Goal: Task Accomplishment & Management: Manage account settings

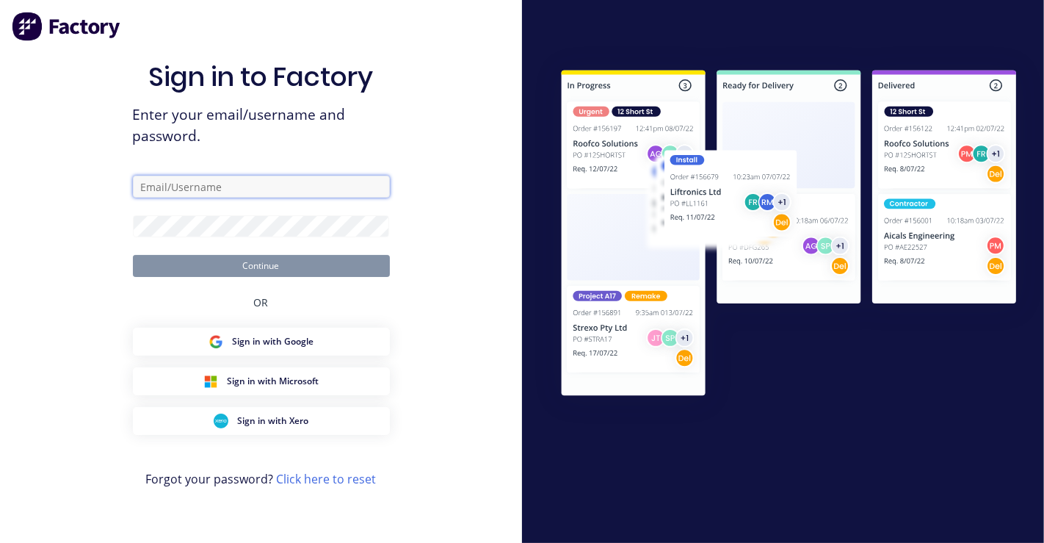
drag, startPoint x: 0, startPoint y: 0, endPoint x: 261, endPoint y: 181, distance: 317.8
click at [261, 182] on input "text" at bounding box center [261, 187] width 257 height 22
paste input "[PERSON_NAME][EMAIL_ADDRESS][DOMAIN_NAME]"
type input "[PERSON_NAME][EMAIL_ADDRESS][DOMAIN_NAME]"
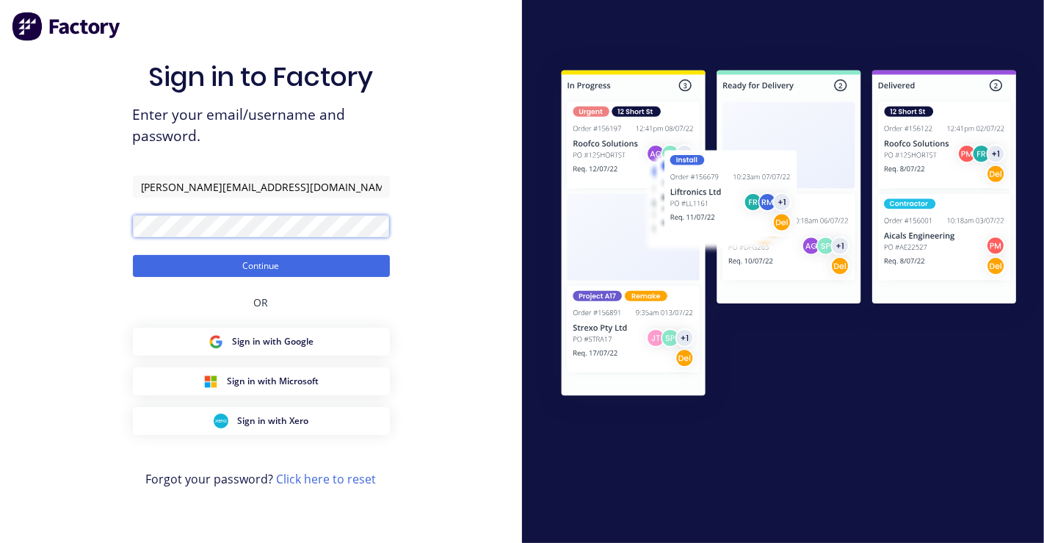
click at [133, 255] on button "Continue" at bounding box center [261, 266] width 257 height 22
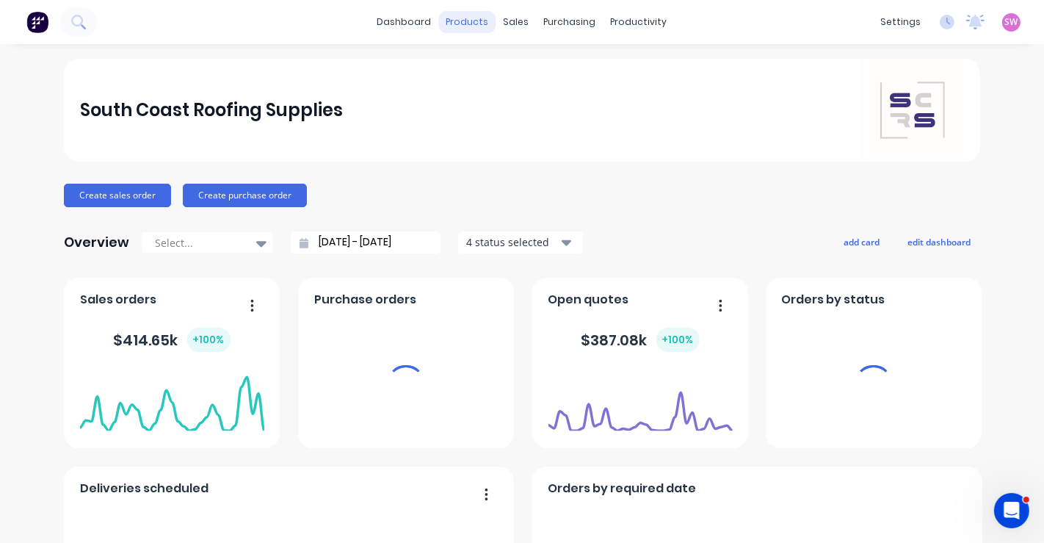
click at [468, 19] on div "products" at bounding box center [467, 22] width 57 height 22
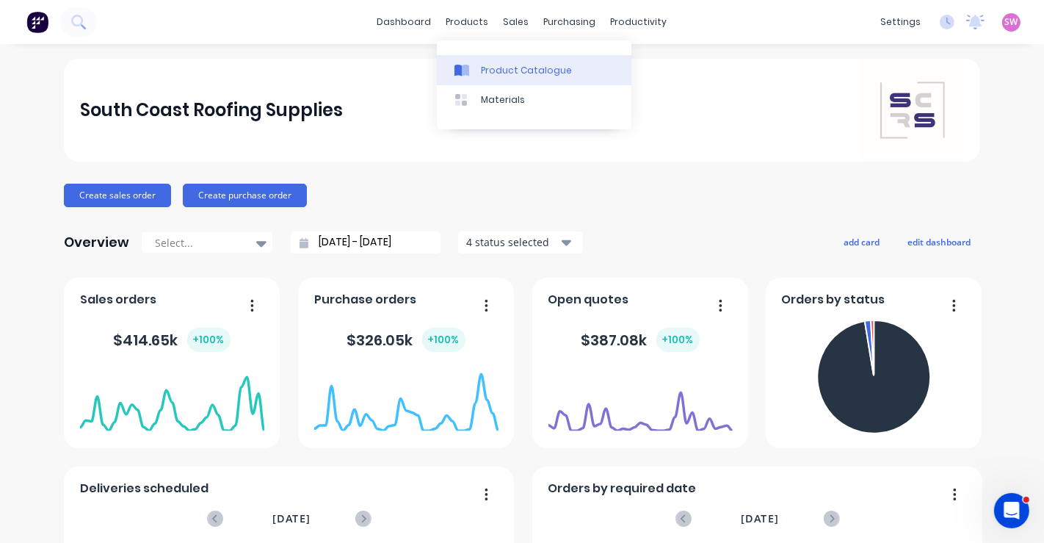
click at [477, 63] on link "Product Catalogue" at bounding box center [534, 69] width 195 height 29
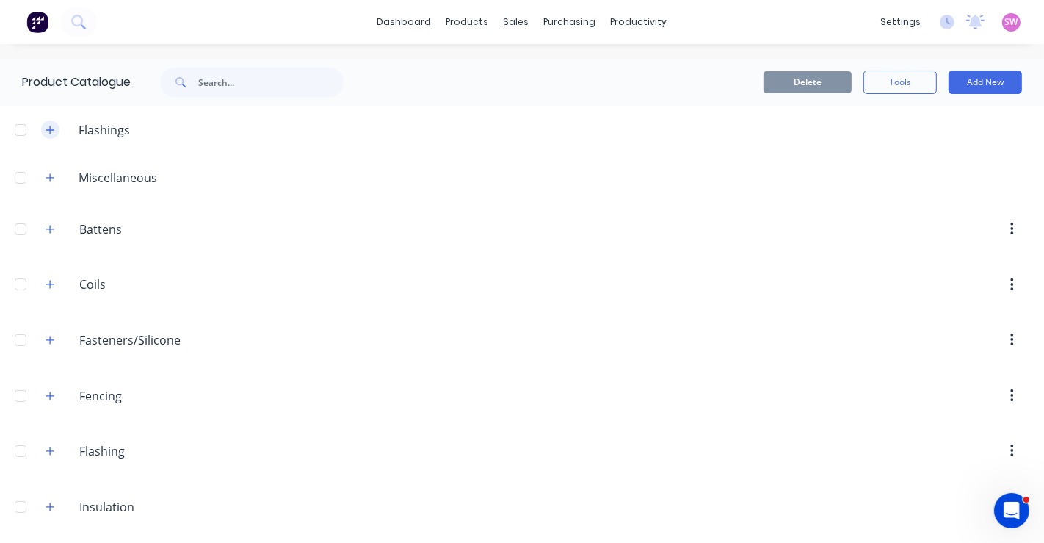
click at [49, 128] on icon "button" at bounding box center [50, 130] width 9 height 10
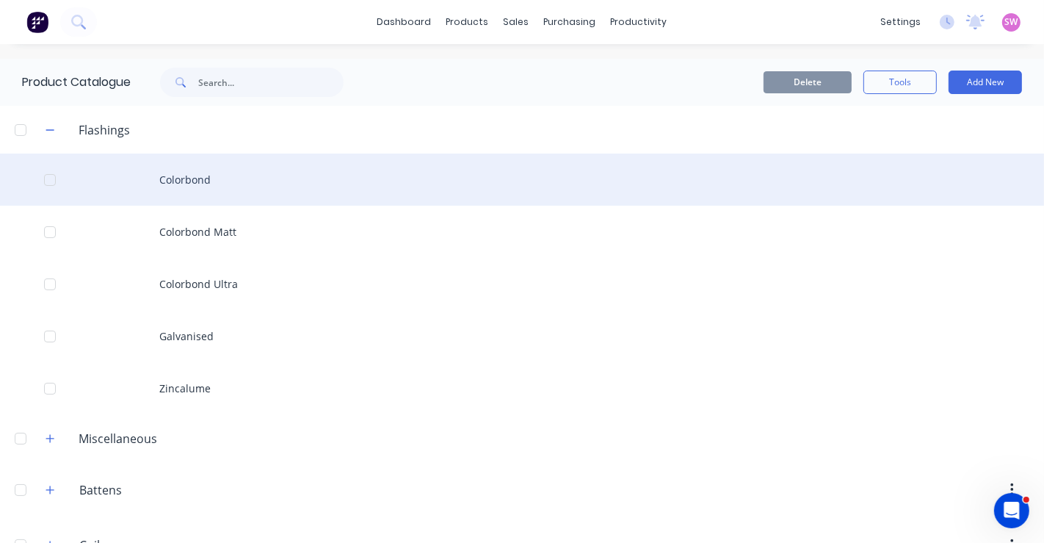
click at [153, 176] on div "Colorbond" at bounding box center [522, 179] width 1044 height 52
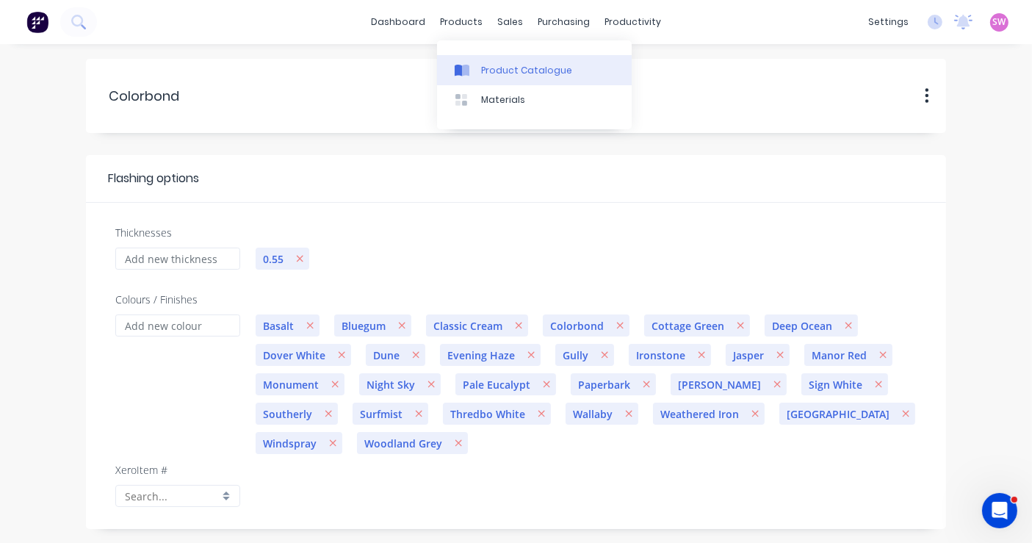
click at [477, 73] on link "Product Catalogue" at bounding box center [534, 69] width 195 height 29
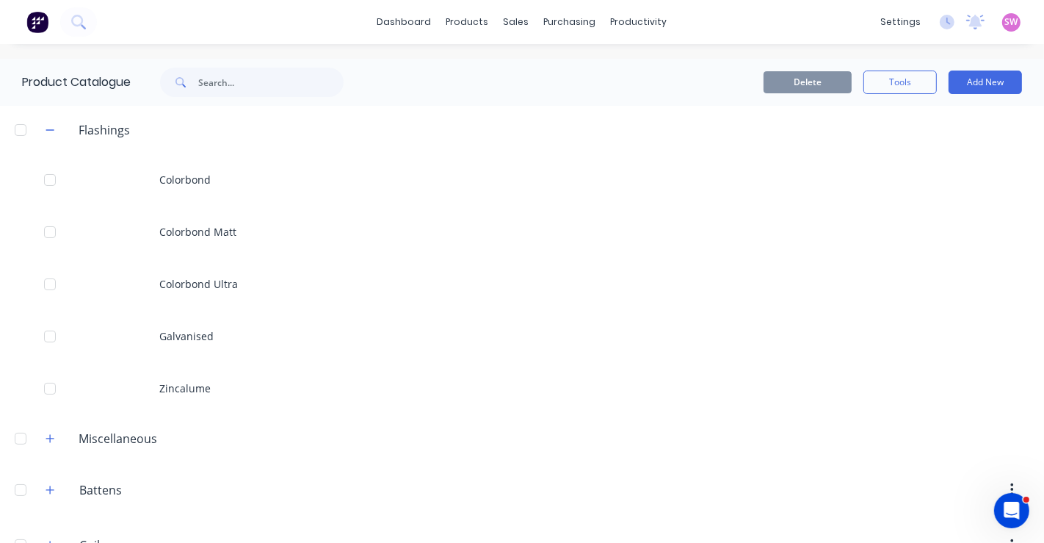
click at [245, 242] on div "Colorbond Matt" at bounding box center [522, 232] width 1044 height 52
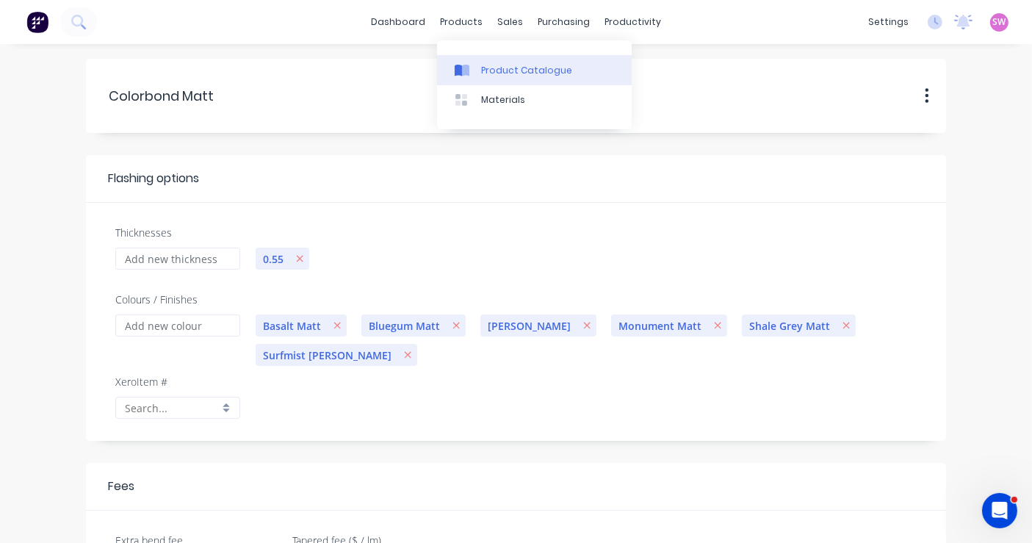
click at [481, 70] on div "Product Catalogue" at bounding box center [526, 70] width 91 height 13
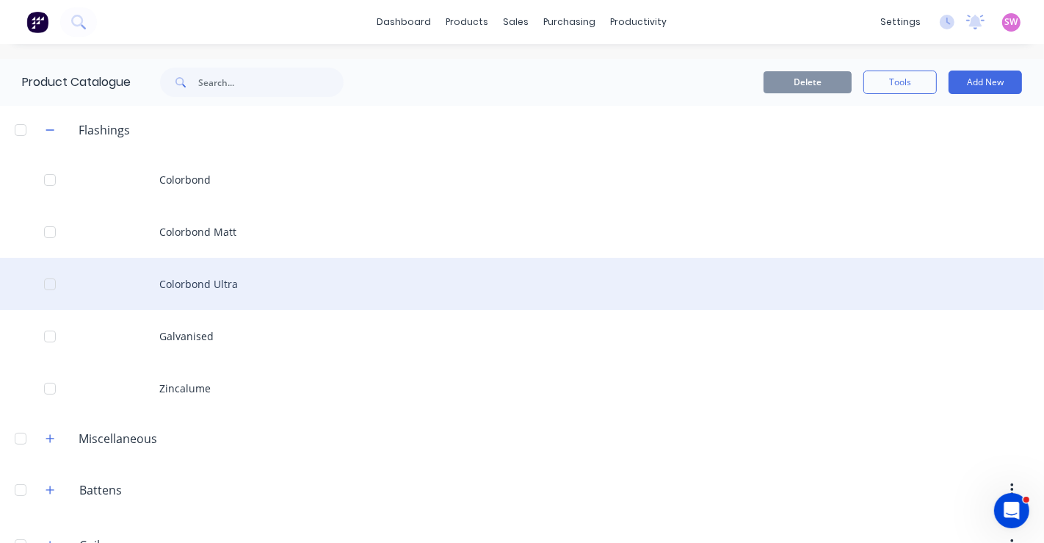
click at [204, 304] on div "Colorbond Ultra" at bounding box center [522, 284] width 1044 height 52
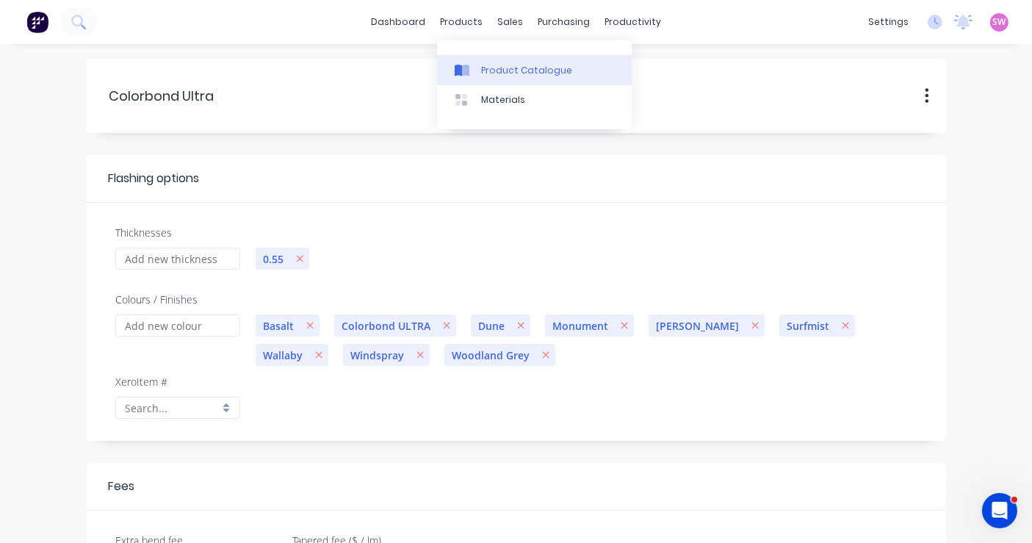
click at [490, 59] on link "Product Catalogue" at bounding box center [534, 69] width 195 height 29
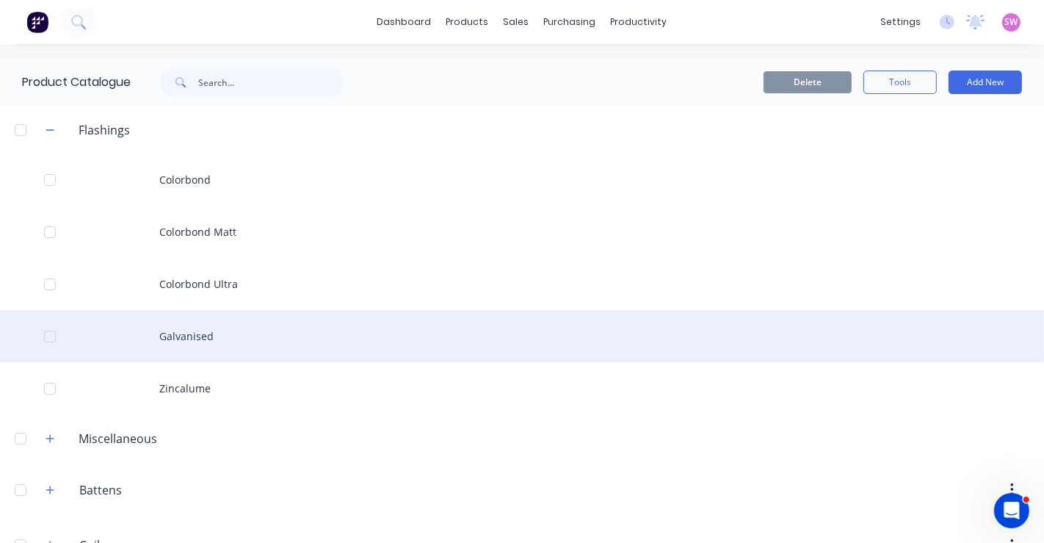
click at [198, 353] on div "Galvanised" at bounding box center [522, 336] width 1044 height 52
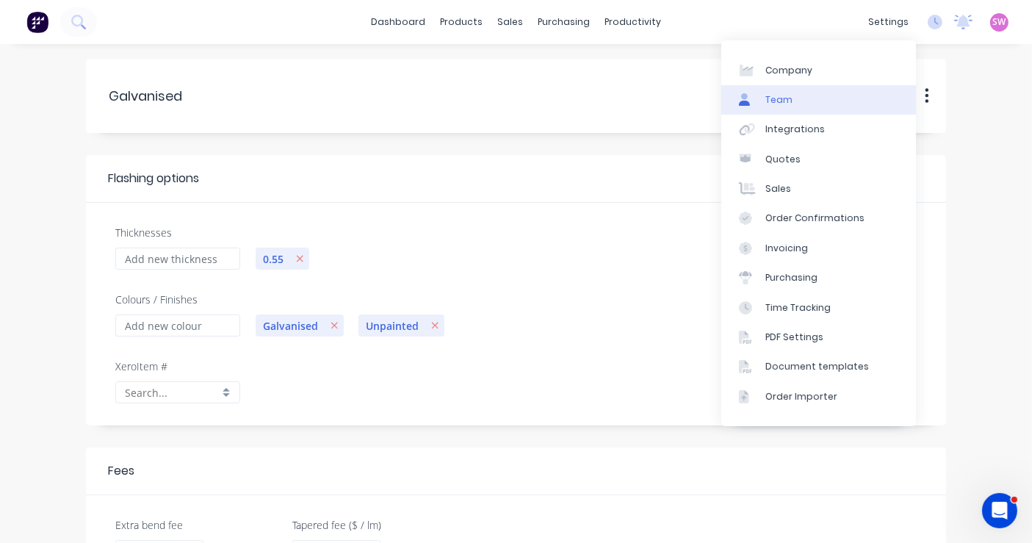
click at [821, 101] on link "Team" at bounding box center [818, 99] width 195 height 29
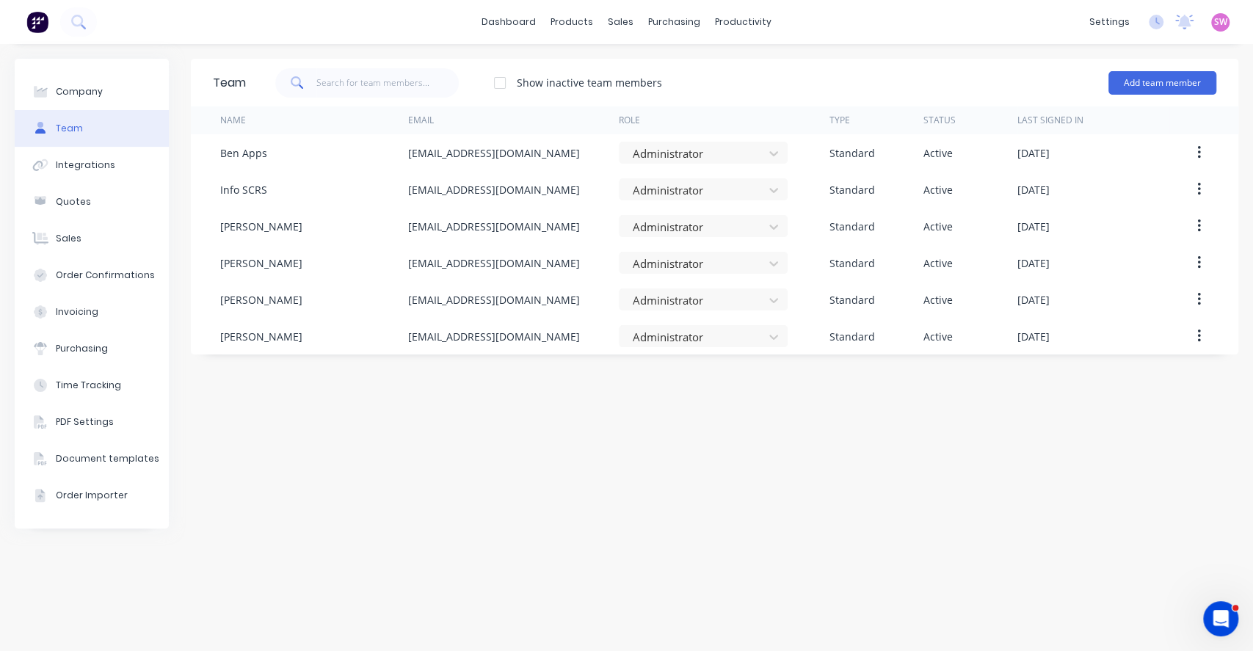
click at [1043, 69] on div "Add team member" at bounding box center [1163, 83] width 108 height 44
click at [1043, 74] on button "Add team member" at bounding box center [1163, 82] width 108 height 23
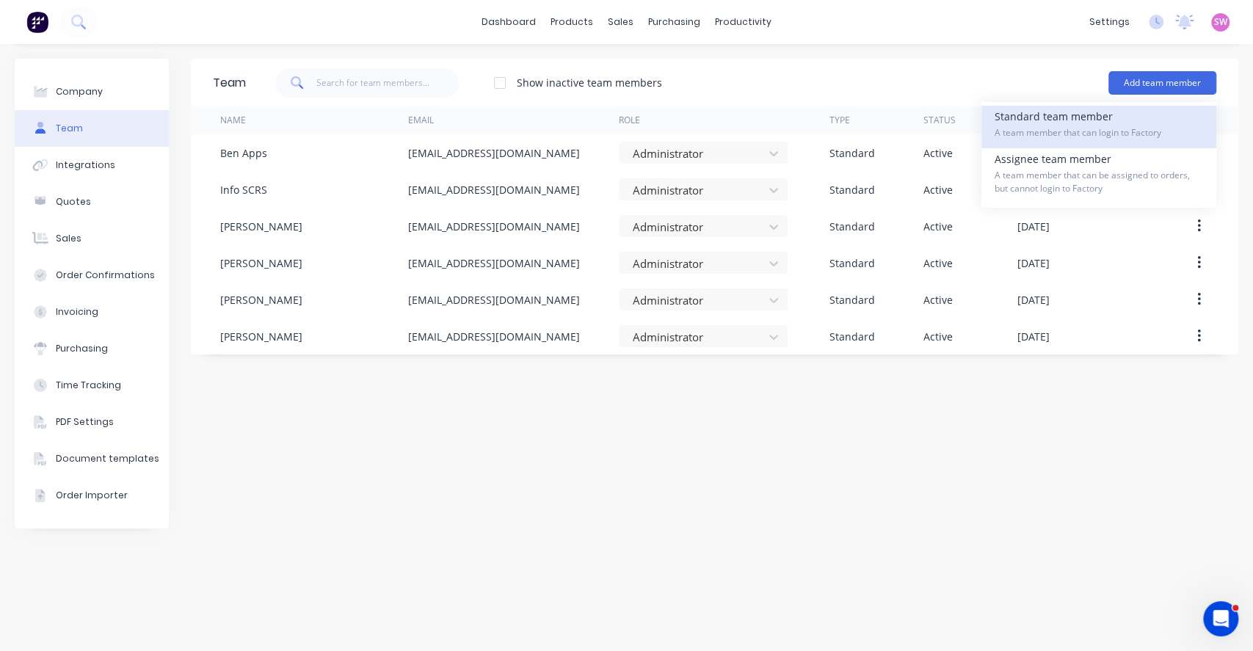
click at [1043, 109] on div "Standard team member A team member that can login to Factory" at bounding box center [1099, 127] width 209 height 43
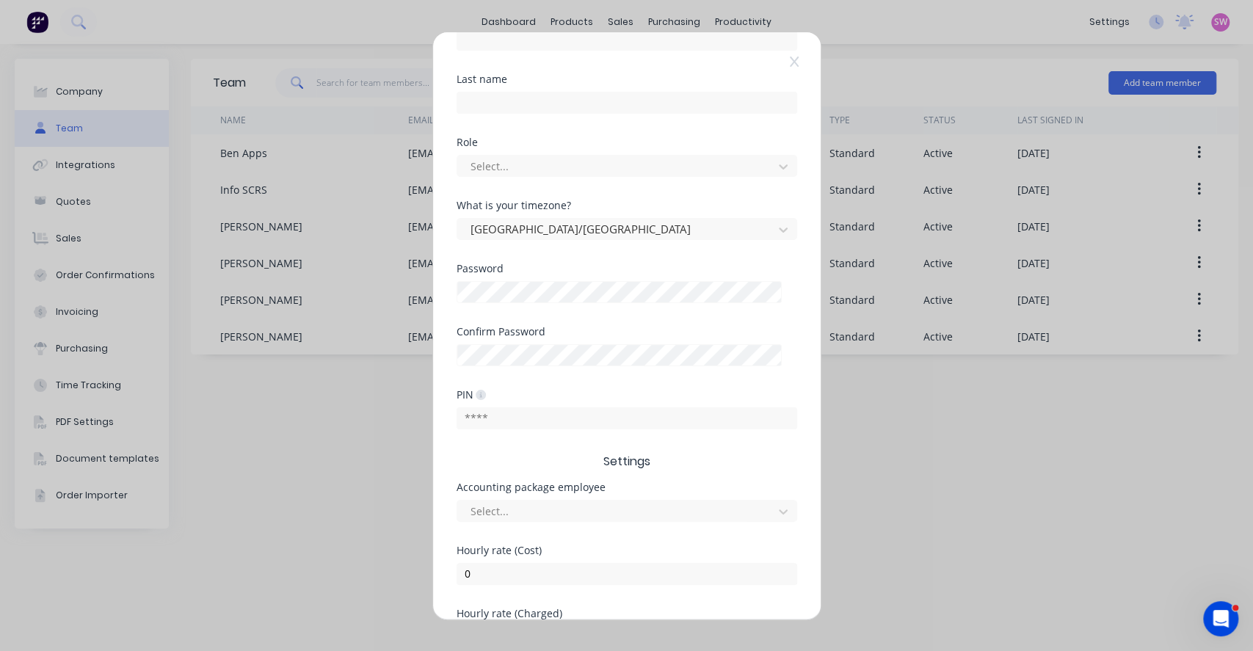
scroll to position [242, 0]
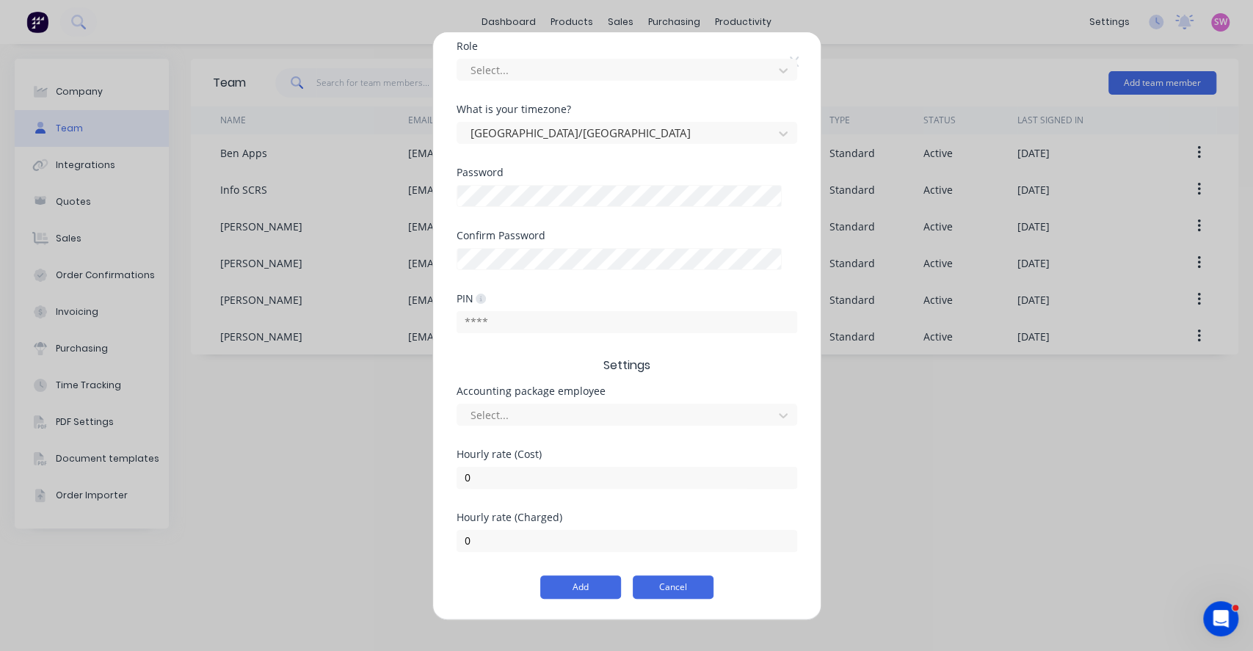
click at [657, 542] on button "Cancel" at bounding box center [673, 587] width 81 height 23
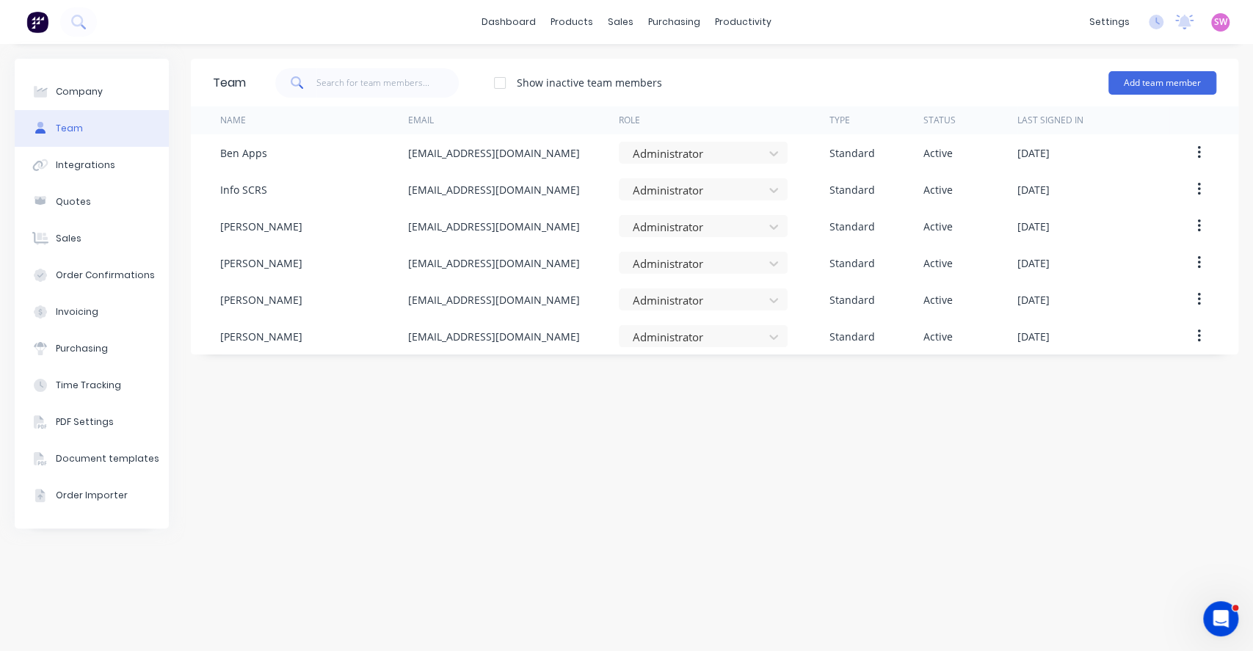
click at [837, 469] on div "Team Show inactive team members Add team member Name Email Role Type Status Las…" at bounding box center [715, 348] width 1048 height 578
click at [1043, 90] on button "Add team member" at bounding box center [1163, 82] width 108 height 23
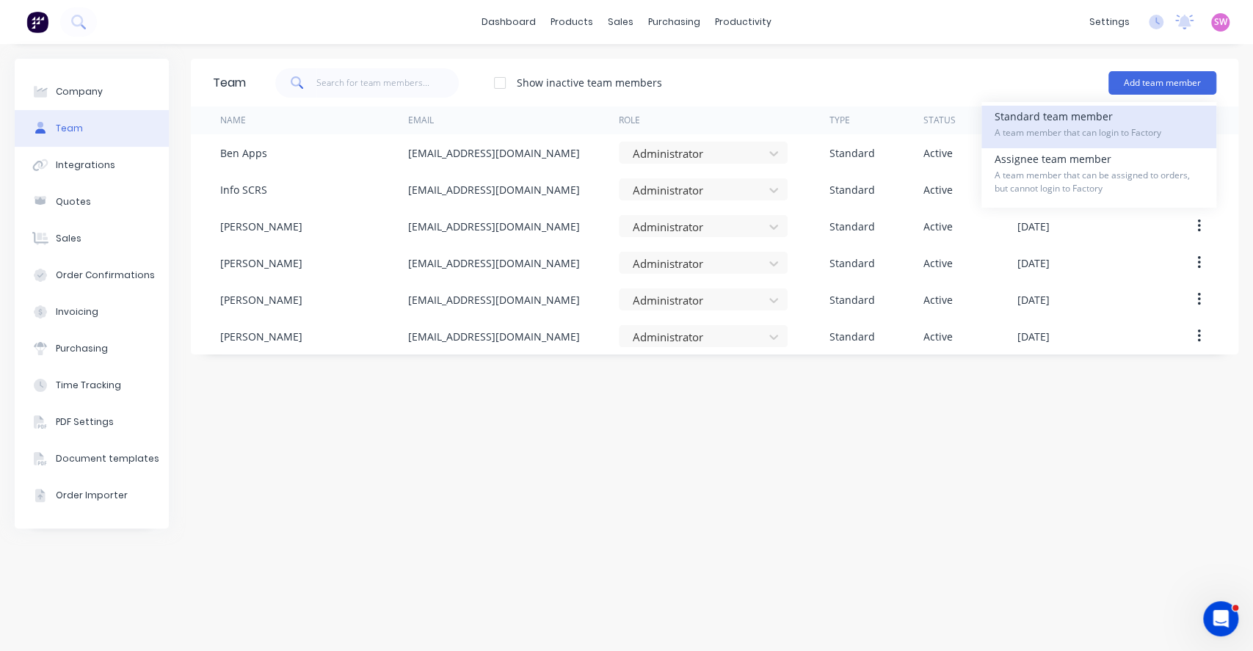
click at [1043, 127] on span "A team member that can login to Factory" at bounding box center [1099, 132] width 209 height 13
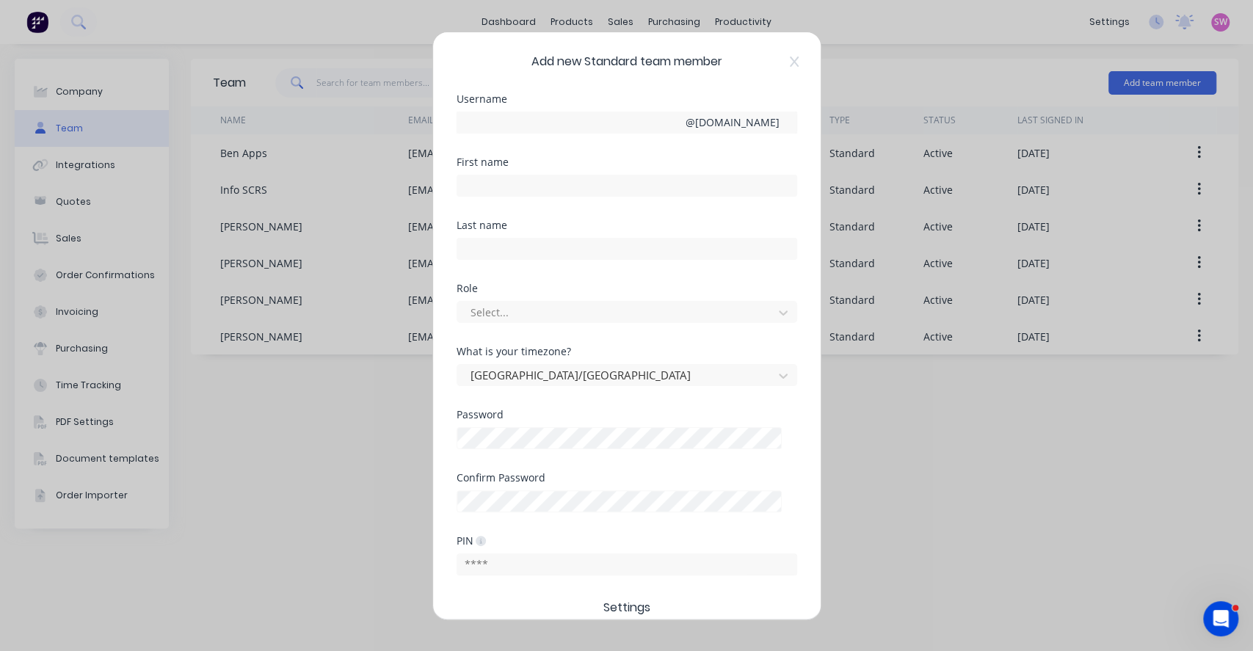
click at [1022, 458] on div "Add new Standard team member Username @ Scrs.net.au First name Last name Role S…" at bounding box center [626, 325] width 1253 height 651
click at [787, 63] on div "Add new Standard team member Username @ Scrs.net.au First name Last name Role S…" at bounding box center [627, 325] width 388 height 587
click at [795, 53] on div "Add new Standard team member Username @ Scrs.net.au First name Last name Role S…" at bounding box center [627, 325] width 388 height 587
click at [790, 63] on icon at bounding box center [794, 62] width 9 height 12
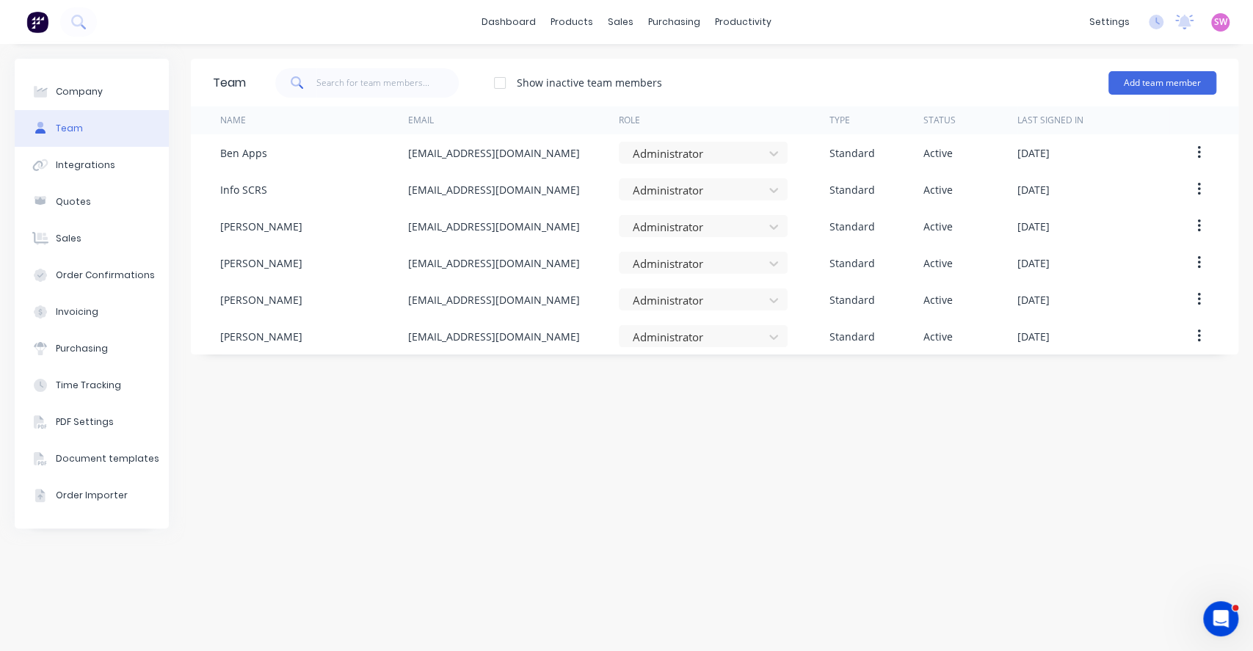
click at [763, 463] on div "Team Show inactive team members Add team member Name Email Role Type Status Las…" at bounding box center [715, 348] width 1048 height 578
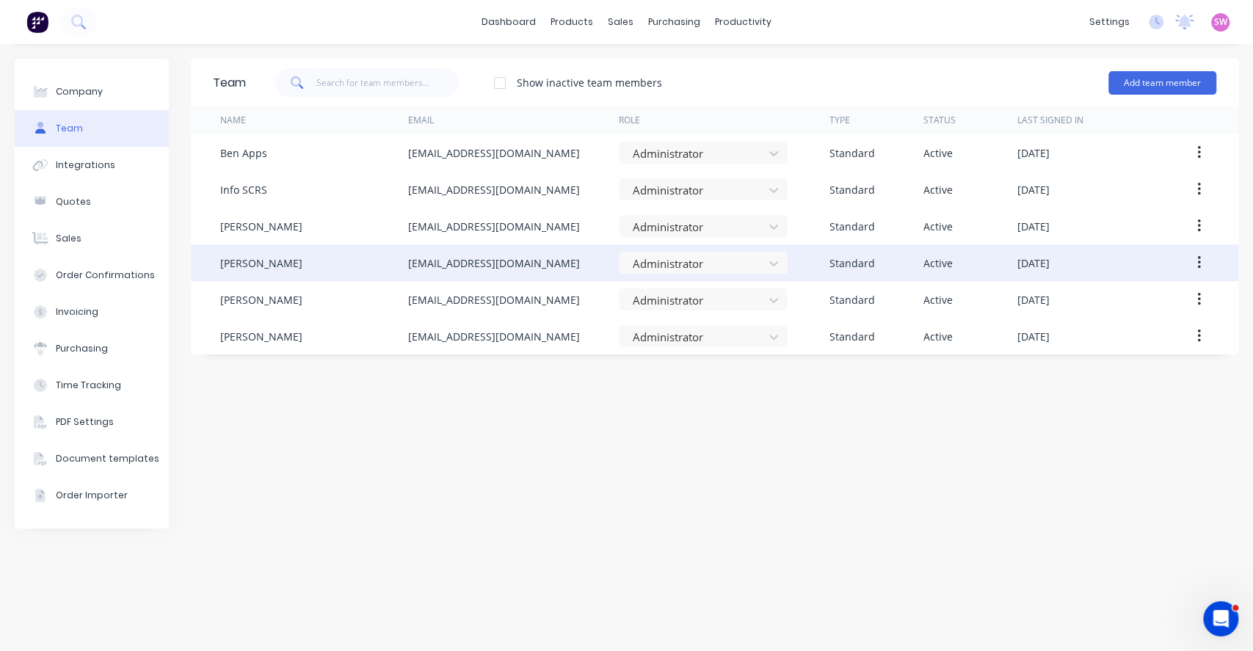
drag, startPoint x: 404, startPoint y: 265, endPoint x: 501, endPoint y: 270, distance: 97.1
click at [501, 270] on div "Mariah Kuballa info@scrs.net.au Administrator Standard Active August 28th 2025" at bounding box center [715, 263] width 1048 height 37
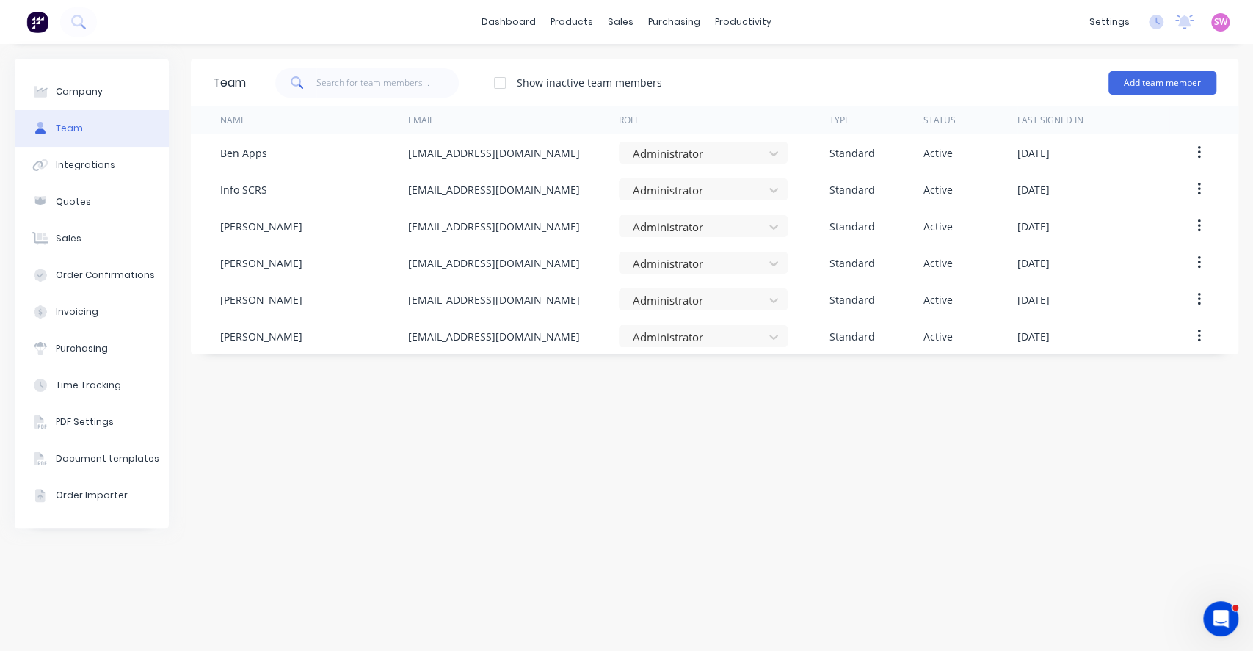
copy div "info@scrs.net.au"
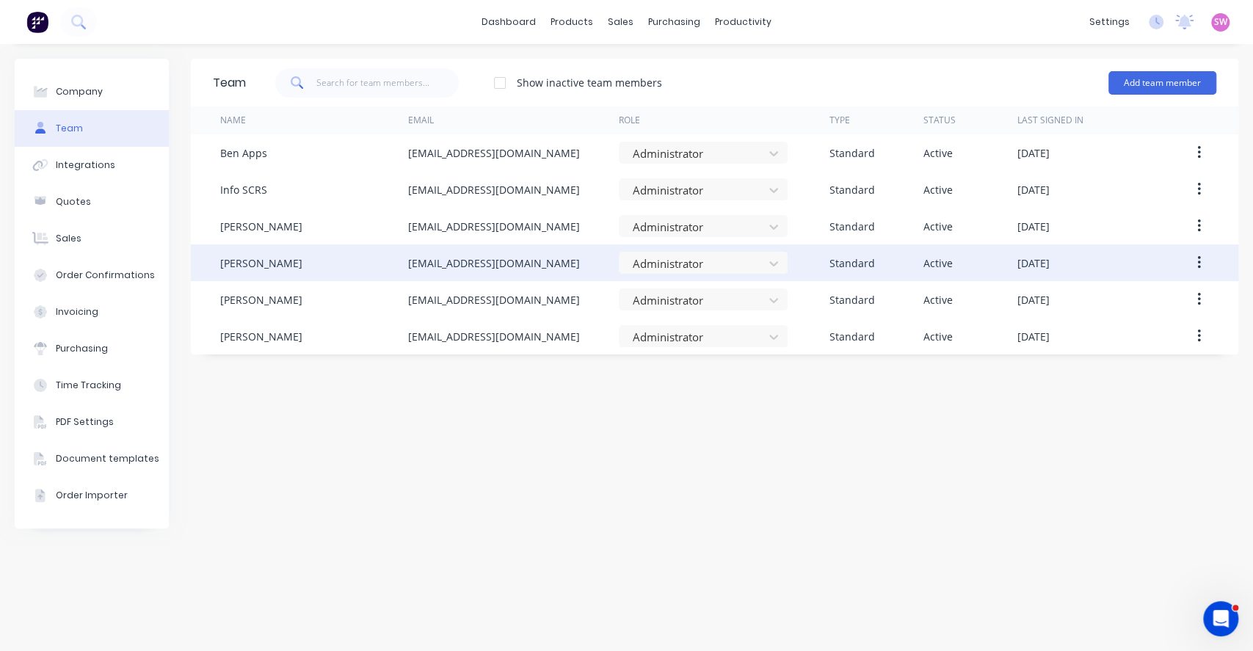
click at [1043, 253] on button "button" at bounding box center [1199, 263] width 35 height 26
click at [1043, 301] on div "Edit" at bounding box center [1146, 301] width 113 height 21
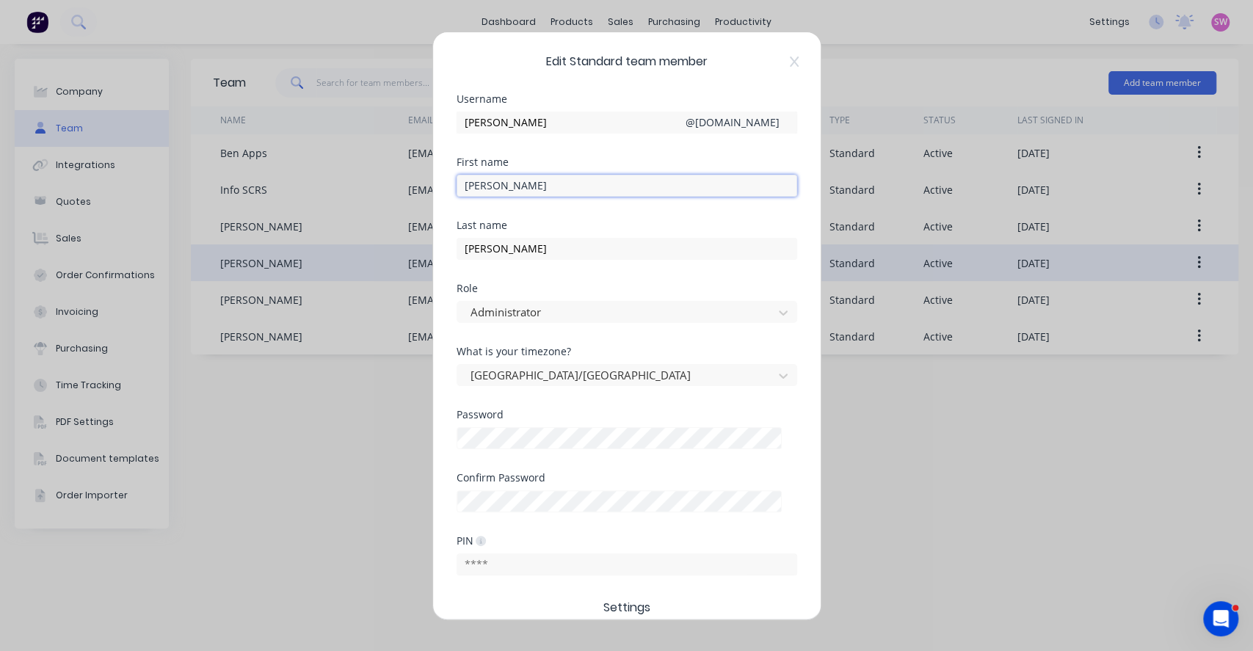
drag, startPoint x: 530, startPoint y: 191, endPoint x: 394, endPoint y: 188, distance: 136.6
click at [394, 188] on div "Edit Standard team member Username mariah @ Scrs.net.au First name Mariah Last …" at bounding box center [626, 325] width 1253 height 651
drag, startPoint x: 526, startPoint y: 252, endPoint x: 416, endPoint y: 242, distance: 110.6
click at [416, 242] on div "Edit Standard team member Username mariah @ Scrs.net.au First name Mariah Last …" at bounding box center [626, 325] width 1253 height 651
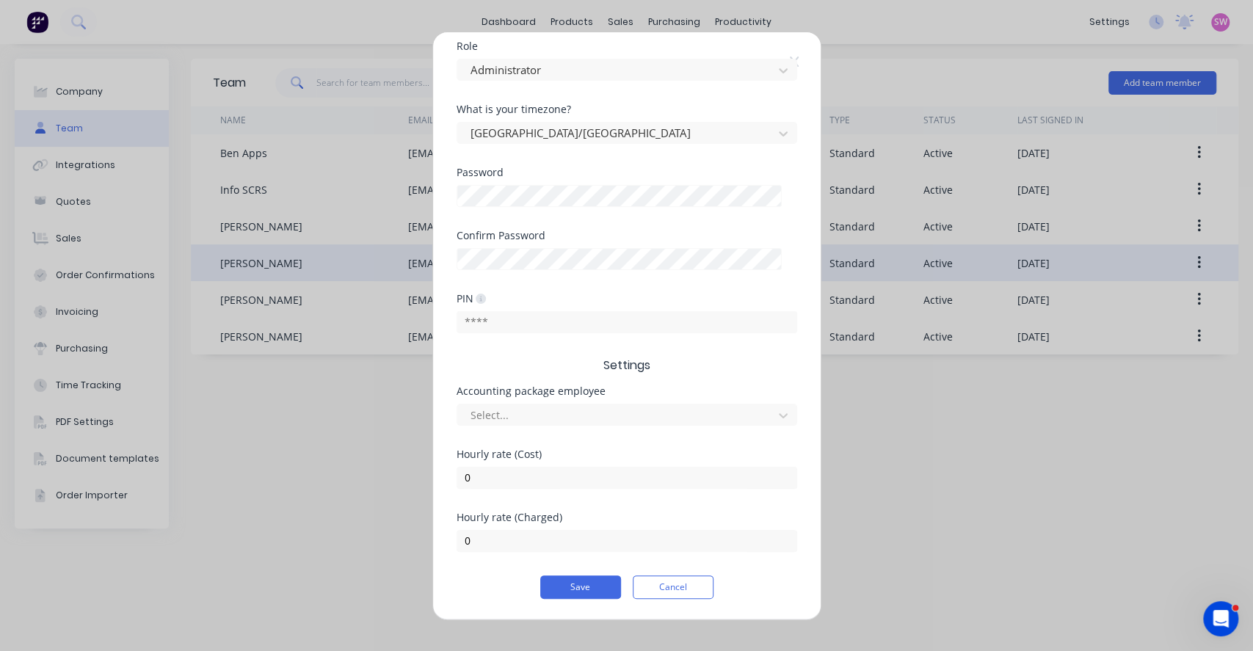
drag, startPoint x: 784, startPoint y: 54, endPoint x: 875, endPoint y: 79, distance: 94.9
click at [794, 57] on div "Edit Standard team member Username mariah @ Scrs.net.au First name Mariah Last …" at bounding box center [627, 325] width 388 height 587
click at [794, 67] on icon at bounding box center [794, 62] width 9 height 12
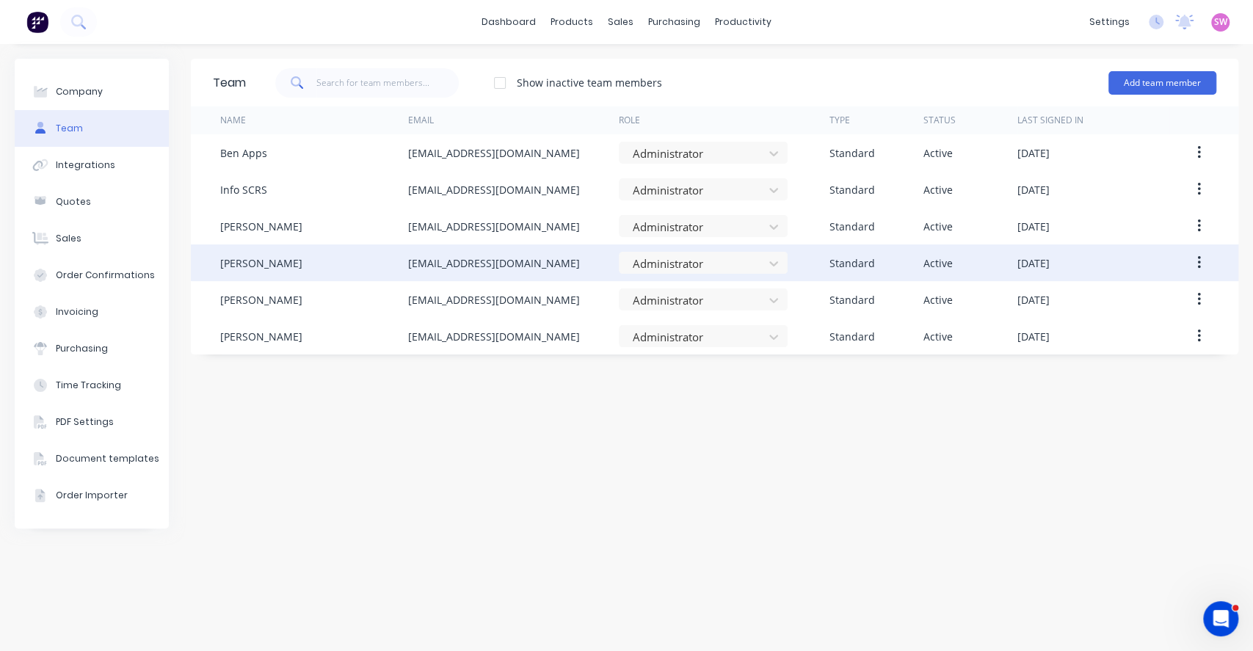
click at [1043, 18] on span "SW" at bounding box center [1221, 21] width 13 height 13
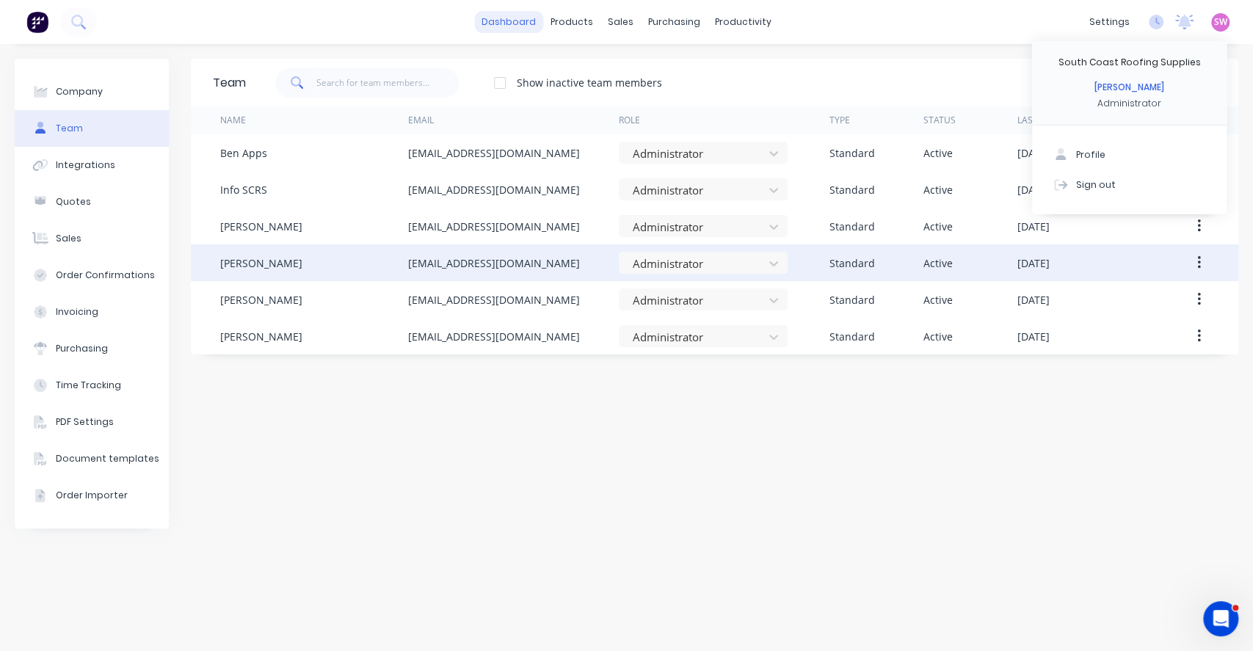
click at [504, 18] on link "dashboard" at bounding box center [508, 22] width 69 height 22
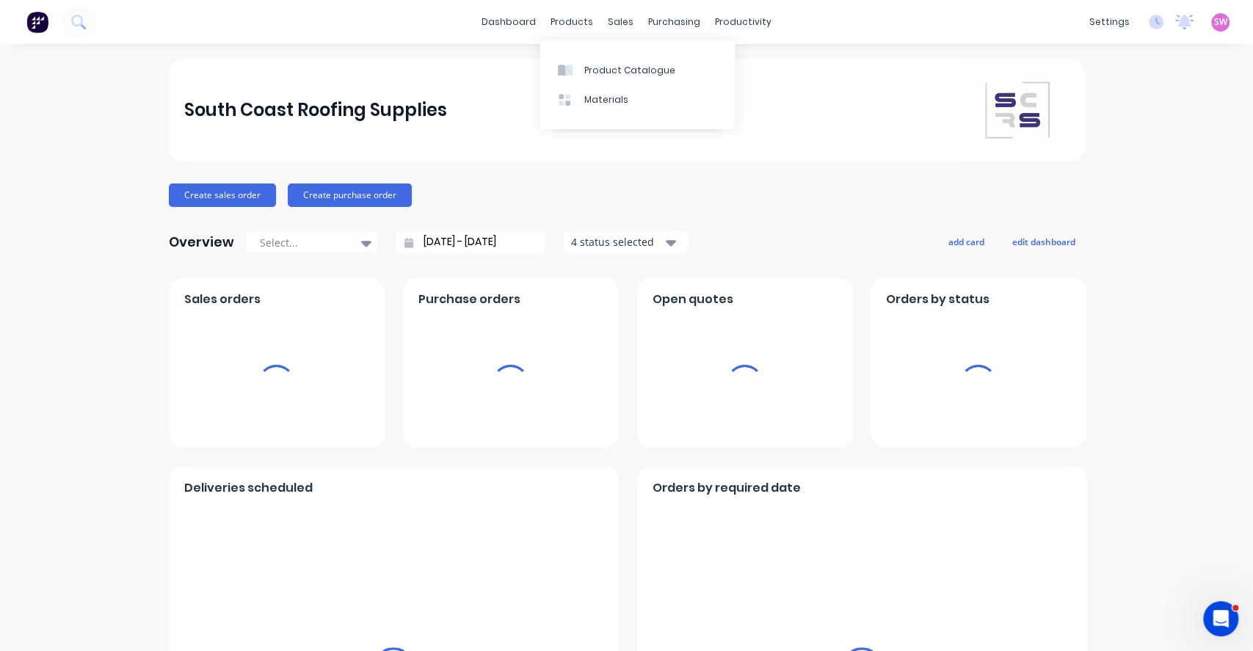
click at [1043, 25] on span "SW" at bounding box center [1221, 21] width 13 height 13
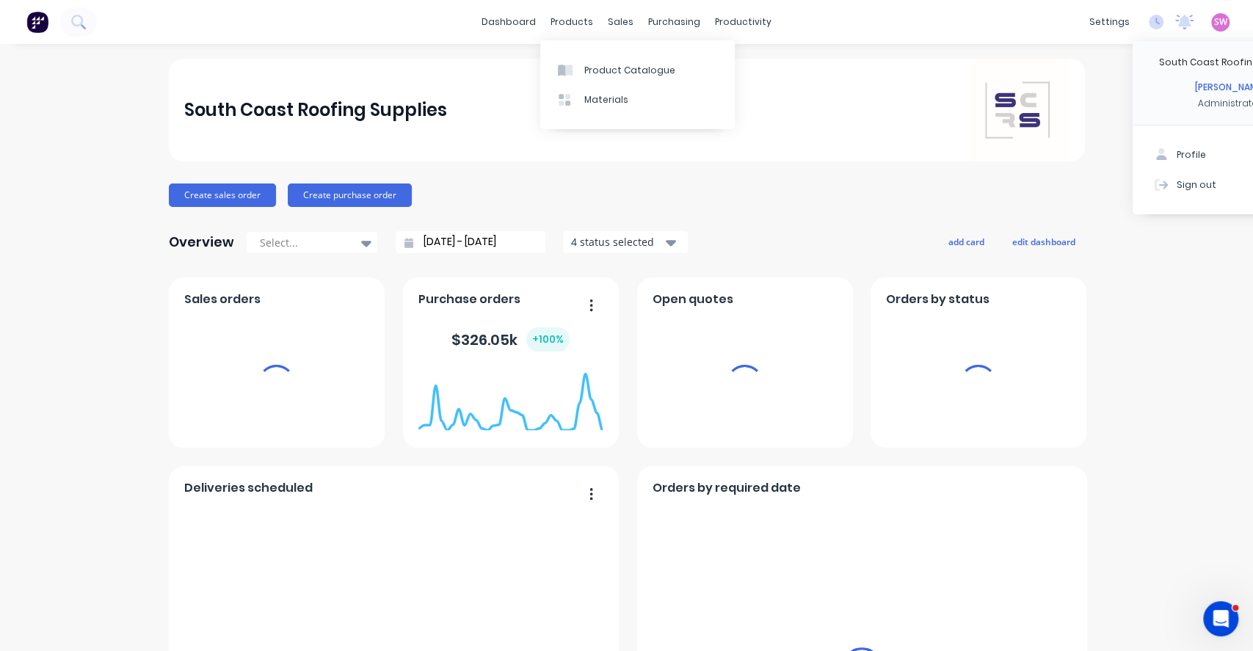
drag, startPoint x: 1175, startPoint y: 187, endPoint x: 1030, endPoint y: 197, distance: 145.0
click at [1043, 187] on div "Sign out" at bounding box center [1197, 184] width 40 height 13
